Goal: Communication & Community: Answer question/provide support

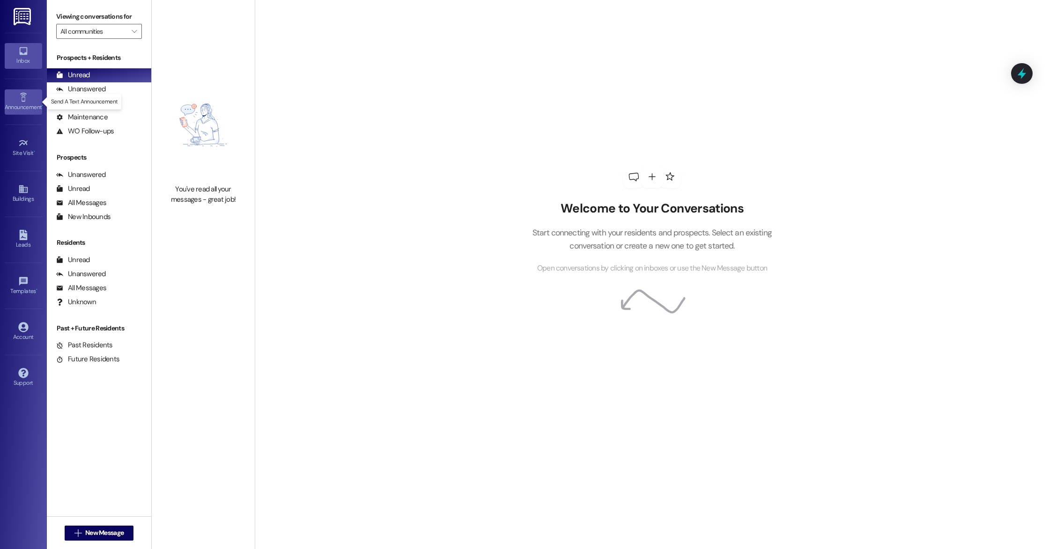
click at [22, 99] on icon at bounding box center [23, 97] width 10 height 10
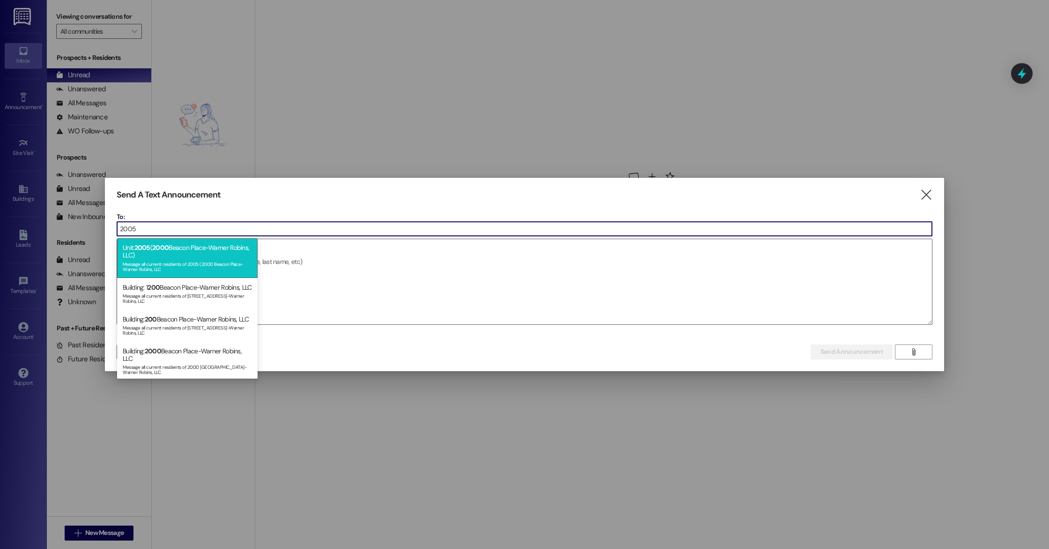
type input "2005"
click at [163, 256] on div "Unit: 2005 ( 2000 Beacon Place-Warner Robins, LLC) Message all current resident…" at bounding box center [187, 257] width 140 height 39
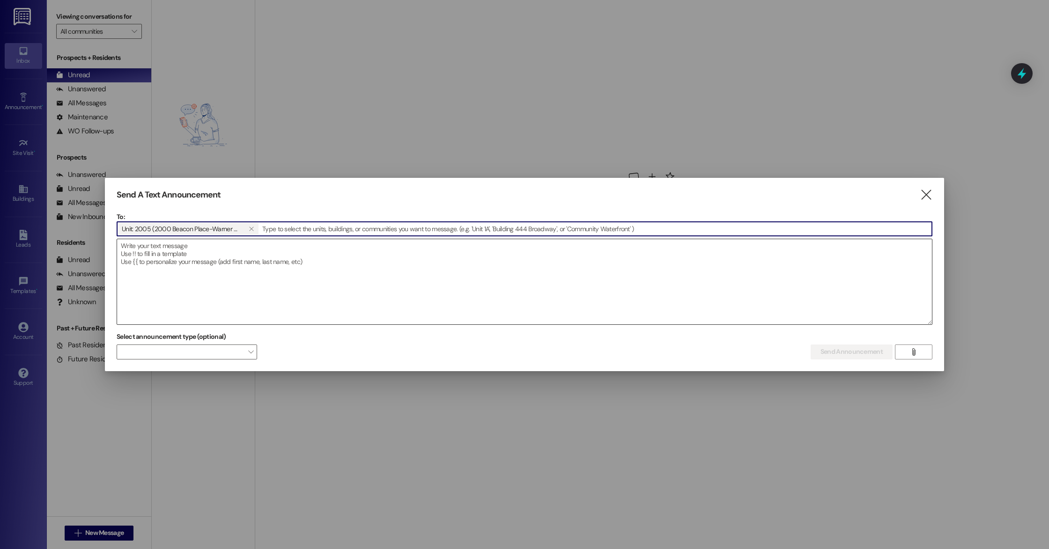
click at [227, 279] on textarea at bounding box center [524, 281] width 815 height 85
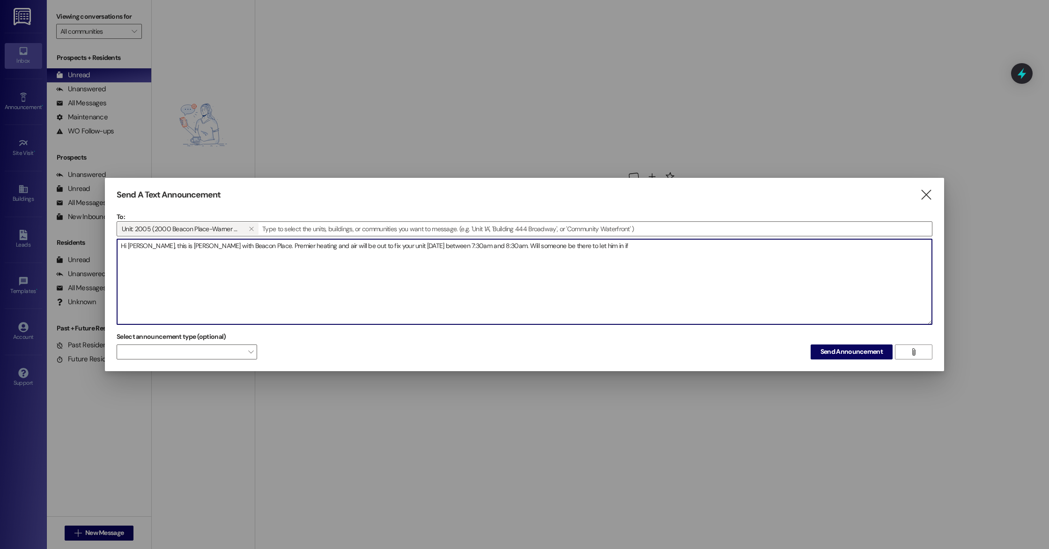
drag, startPoint x: 592, startPoint y: 248, endPoint x: 582, endPoint y: 248, distance: 9.4
click at [582, 248] on textarea "Hi [PERSON_NAME], this is [PERSON_NAME] with Beacon Place. Premier heating and …" at bounding box center [524, 281] width 815 height 85
click at [651, 248] on textarea "Hi [PERSON_NAME], this is [PERSON_NAME] with Beacon Place. Premier heating and …" at bounding box center [524, 281] width 815 height 85
click at [608, 246] on textarea "Hi [PERSON_NAME], this is [PERSON_NAME] with Beacon Place. Premier heating and …" at bounding box center [524, 281] width 815 height 85
click at [737, 252] on textarea "Hi [PERSON_NAME], this is [PERSON_NAME] with Beacon Place. Premier heating and …" at bounding box center [524, 281] width 815 height 85
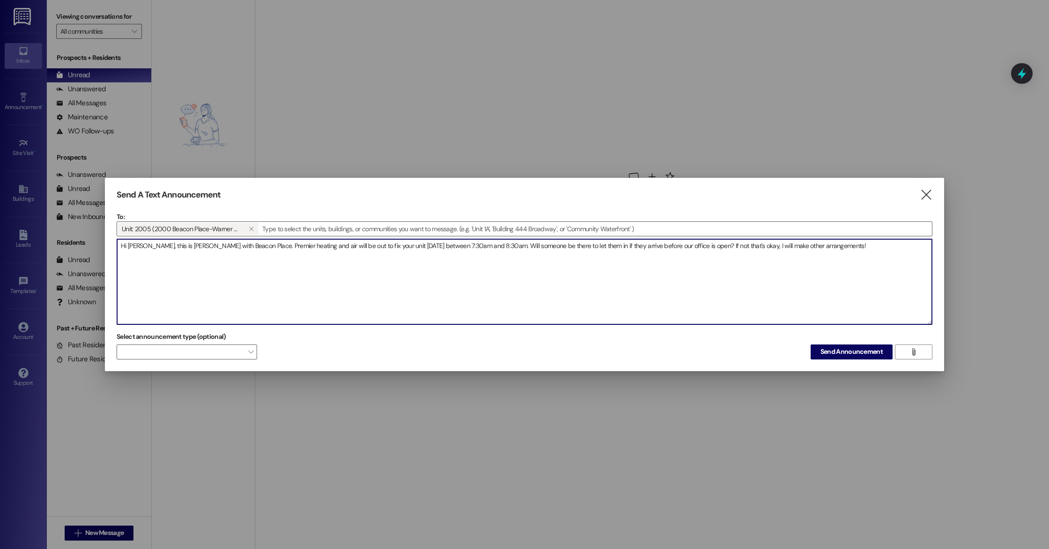
click at [380, 246] on textarea "Hi [PERSON_NAME], this is [PERSON_NAME] with Beacon Place. Premier heating and …" at bounding box center [524, 281] width 815 height 85
type textarea "Hi [PERSON_NAME], this is [PERSON_NAME] with Beacon Place. Premier heating and …"
click at [843, 354] on span "Send Announcement" at bounding box center [851, 352] width 62 height 10
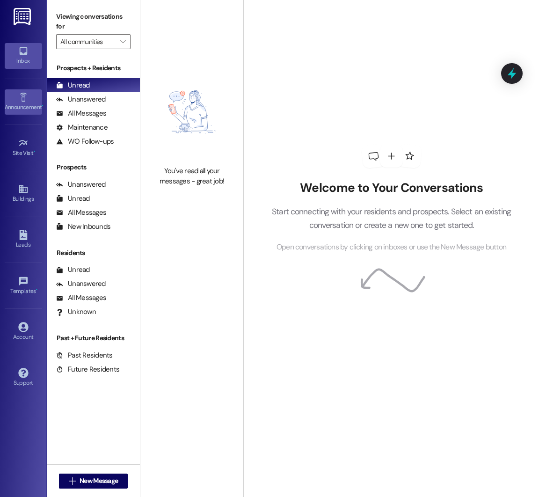
click at [29, 98] on link "Announcement •" at bounding box center [23, 101] width 37 height 25
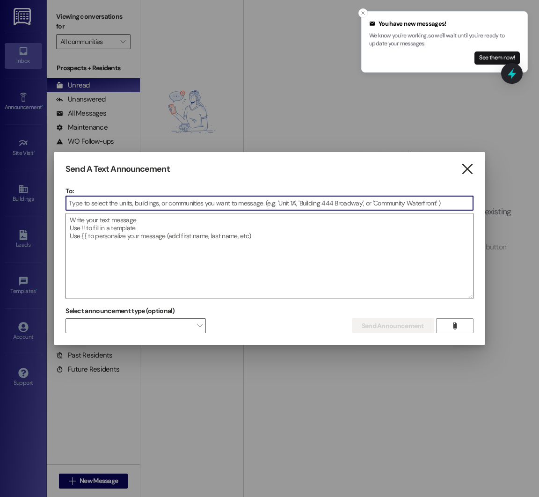
click at [470, 169] on icon "" at bounding box center [467, 169] width 13 height 10
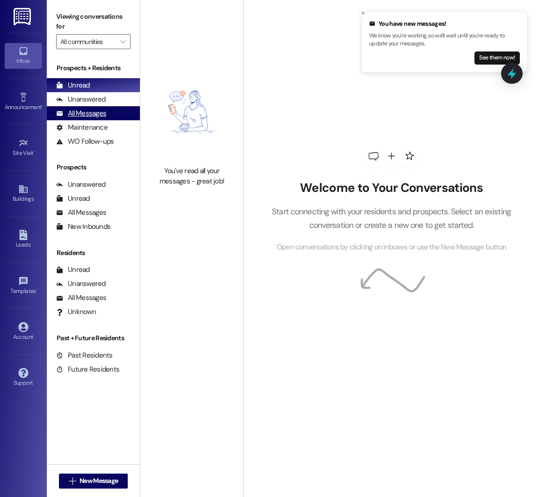
click at [96, 114] on div "All Messages" at bounding box center [81, 114] width 50 height 10
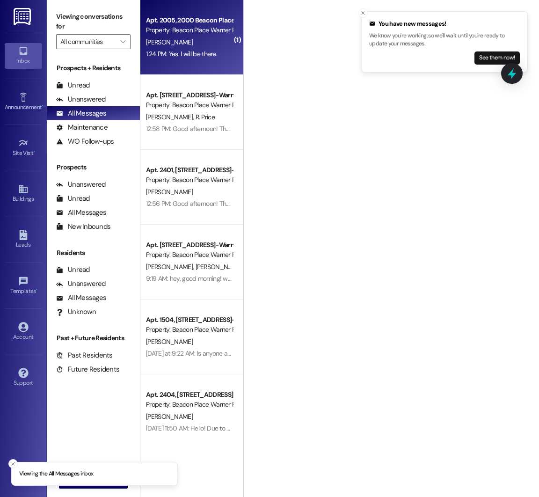
click at [194, 44] on div "[PERSON_NAME]" at bounding box center [189, 43] width 88 height 12
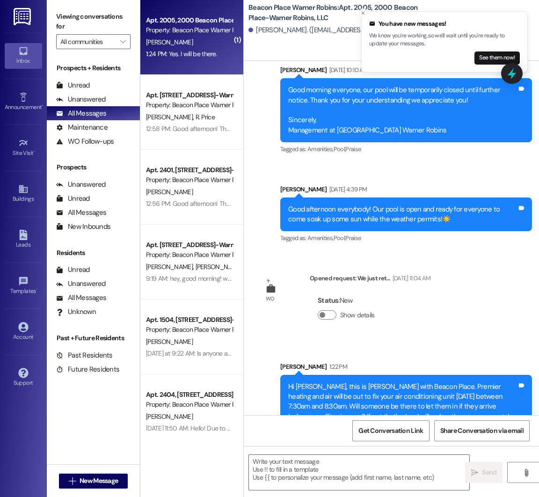
scroll to position [5362, 0]
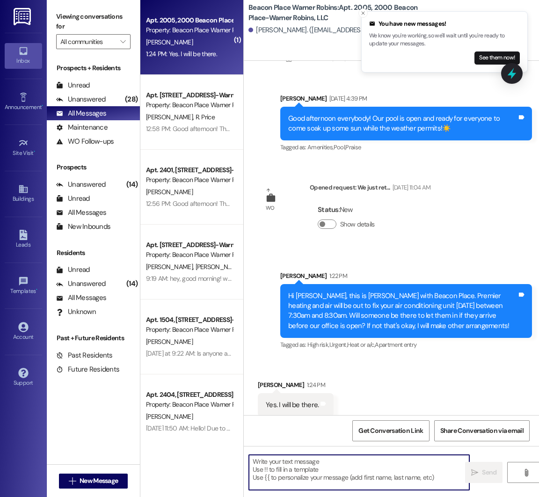
click at [283, 477] on textarea at bounding box center [359, 472] width 221 height 35
type textarea "o"
type textarea "Great, have a wonderful day!"
click at [475, 471] on icon "" at bounding box center [474, 472] width 7 height 7
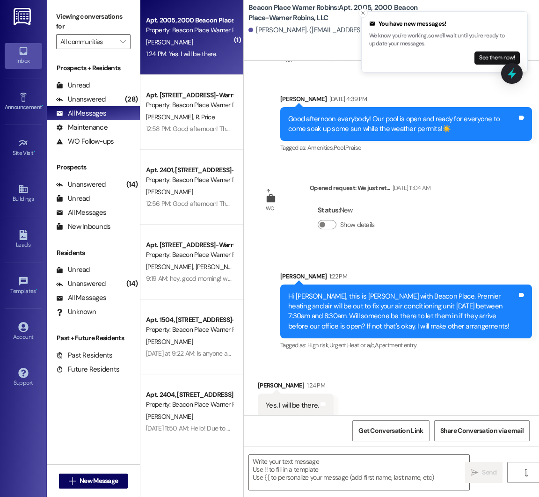
scroll to position [5428, 0]
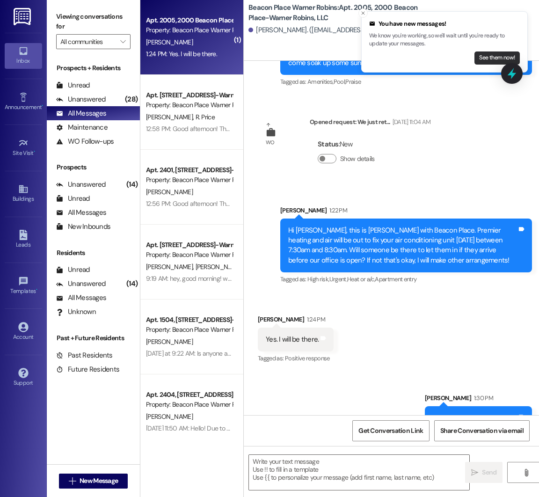
click at [495, 57] on button "See them now!" at bounding box center [497, 58] width 45 height 13
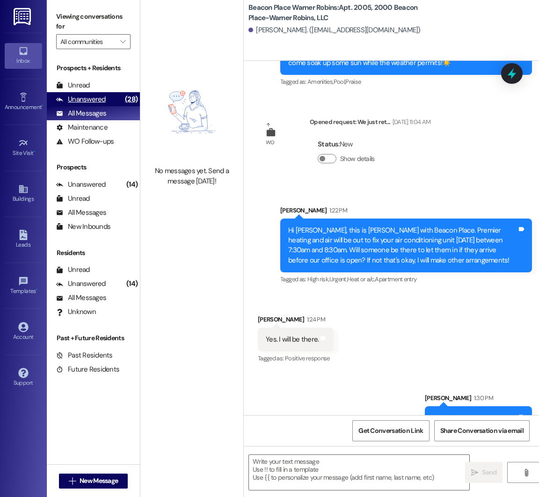
click at [92, 97] on div "Unanswered" at bounding box center [81, 100] width 50 height 10
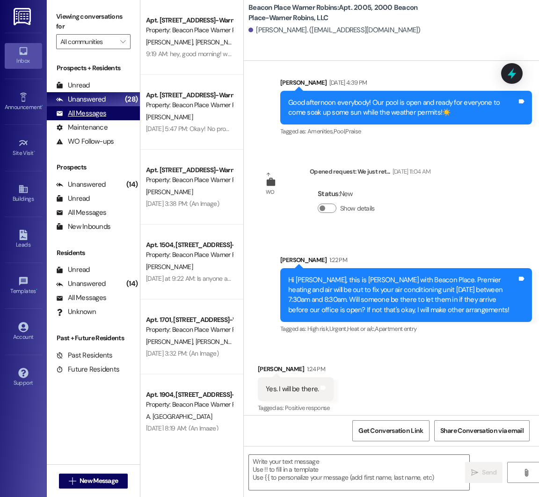
scroll to position [5362, 0]
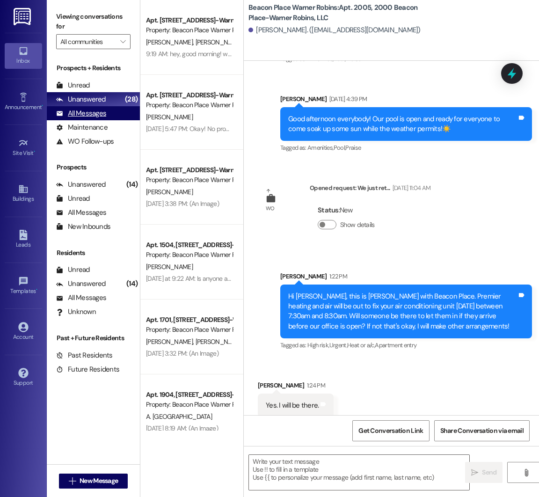
click at [92, 112] on div "All Messages" at bounding box center [81, 114] width 50 height 10
